Goal: Contribute content: Add original content to the website for others to see

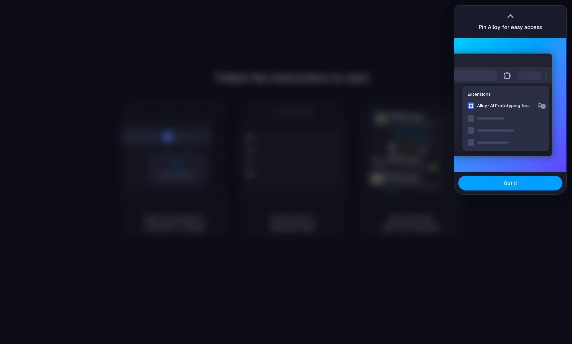
click at [510, 182] on span "Got it" at bounding box center [510, 183] width 13 height 7
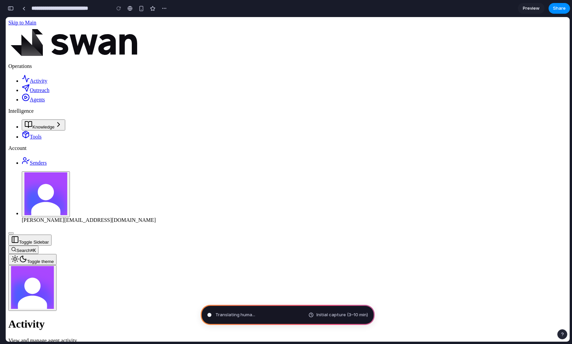
type input "**********"
